Goal: Task Accomplishment & Management: Manage account settings

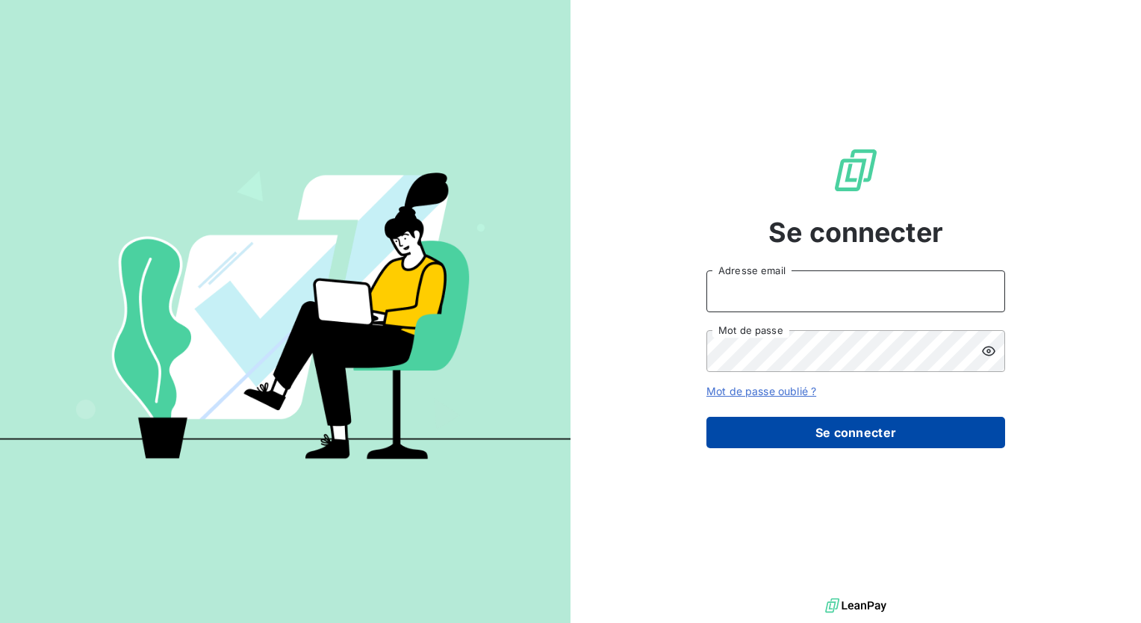
type input "[PERSON_NAME][EMAIL_ADDRESS][DOMAIN_NAME]"
click at [806, 431] on button "Se connecter" at bounding box center [855, 432] width 299 height 31
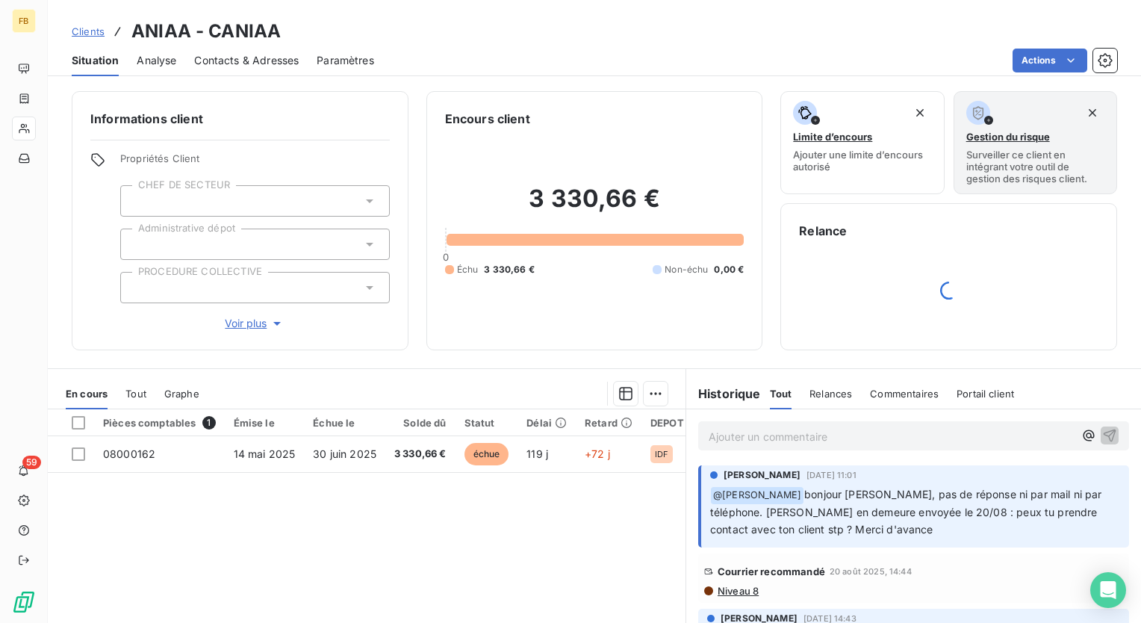
click at [826, 439] on p "Ajouter un commentaire ﻿" at bounding box center [891, 436] width 365 height 19
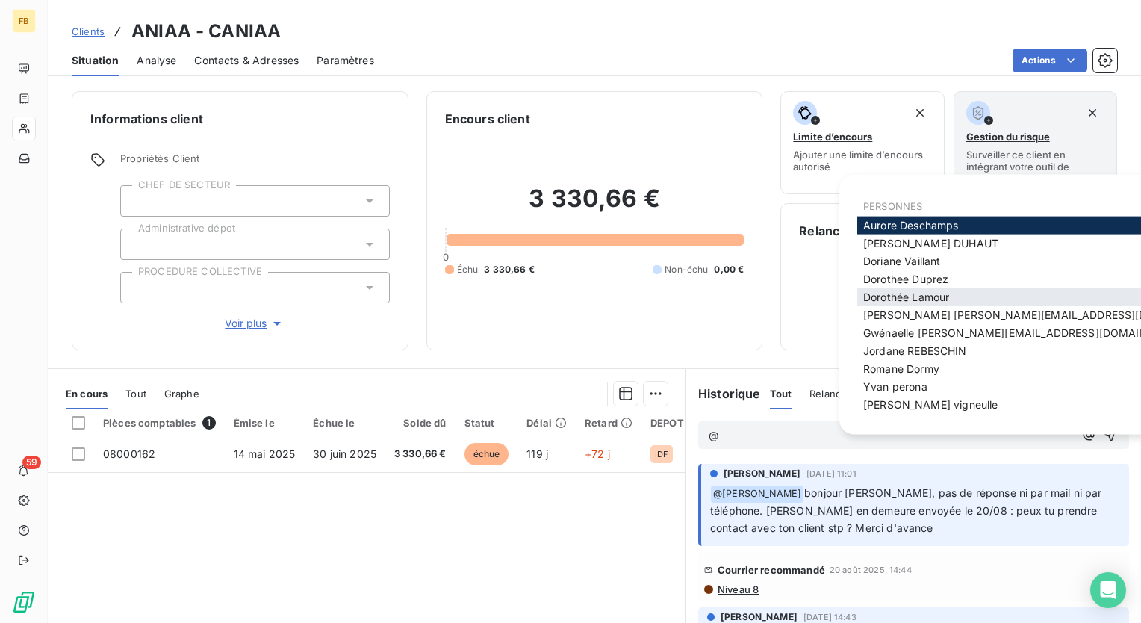
click at [901, 292] on span "[PERSON_NAME]" at bounding box center [906, 297] width 86 height 13
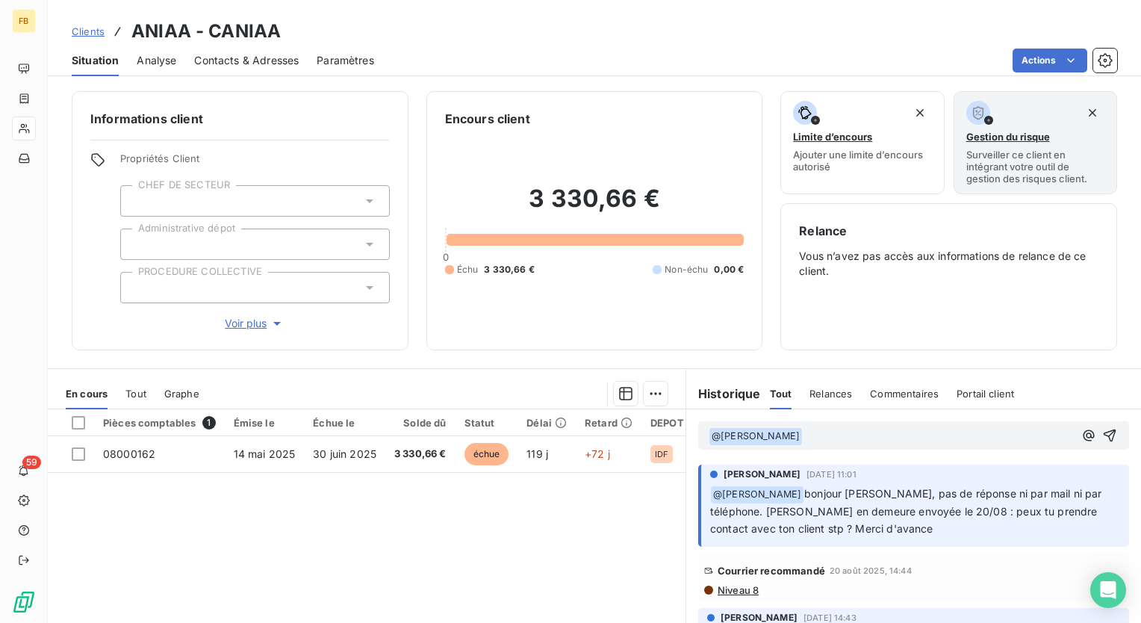
click at [846, 438] on p "﻿ @ [PERSON_NAME] ﻿ ﻿" at bounding box center [891, 436] width 365 height 18
click at [1104, 440] on icon "button" at bounding box center [1110, 435] width 13 height 13
